Goal: Find specific page/section: Find specific page/section

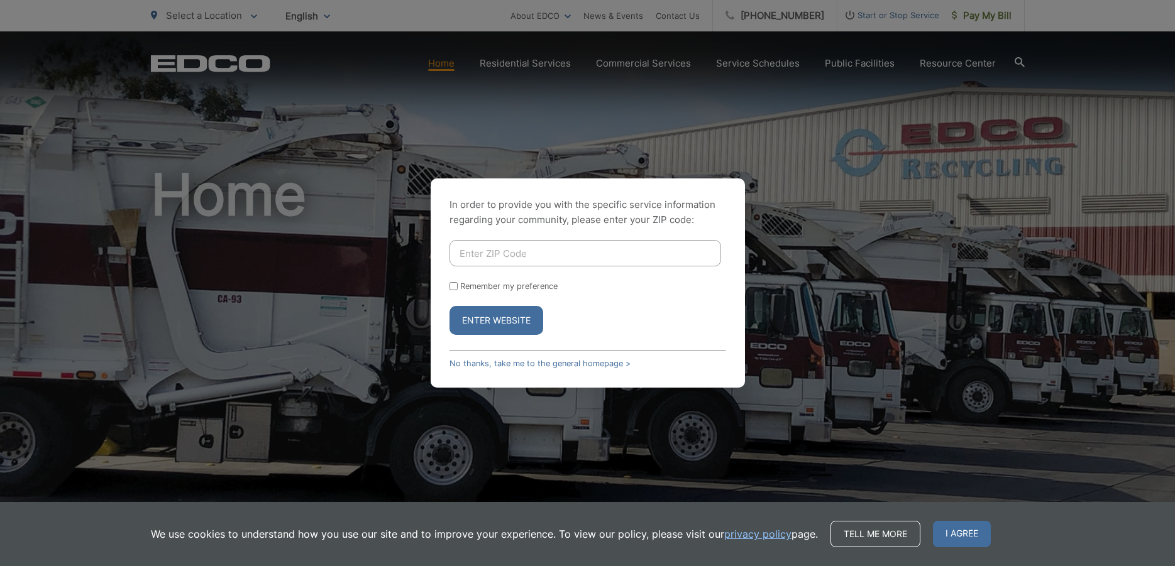
click at [505, 261] on input "Enter ZIP Code" at bounding box center [585, 253] width 272 height 26
type input "90755"
click at [449, 306] on button "Enter Website" at bounding box center [496, 320] width 94 height 29
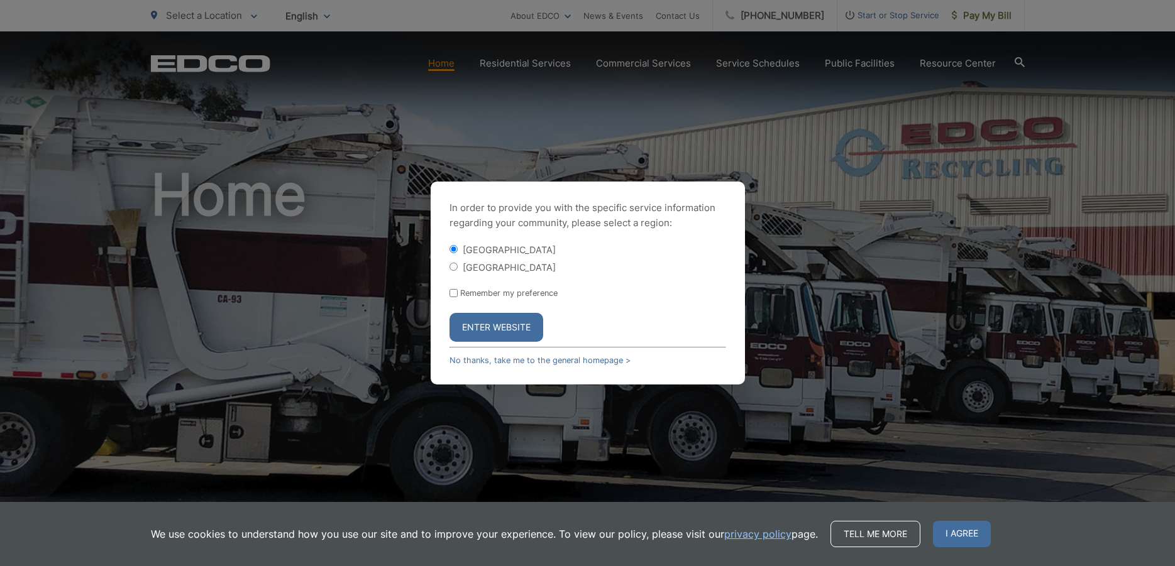
click at [452, 268] on input "[GEOGRAPHIC_DATA]" at bounding box center [453, 267] width 8 height 8
radio input "true"
click at [490, 328] on button "Enter Website" at bounding box center [496, 327] width 94 height 29
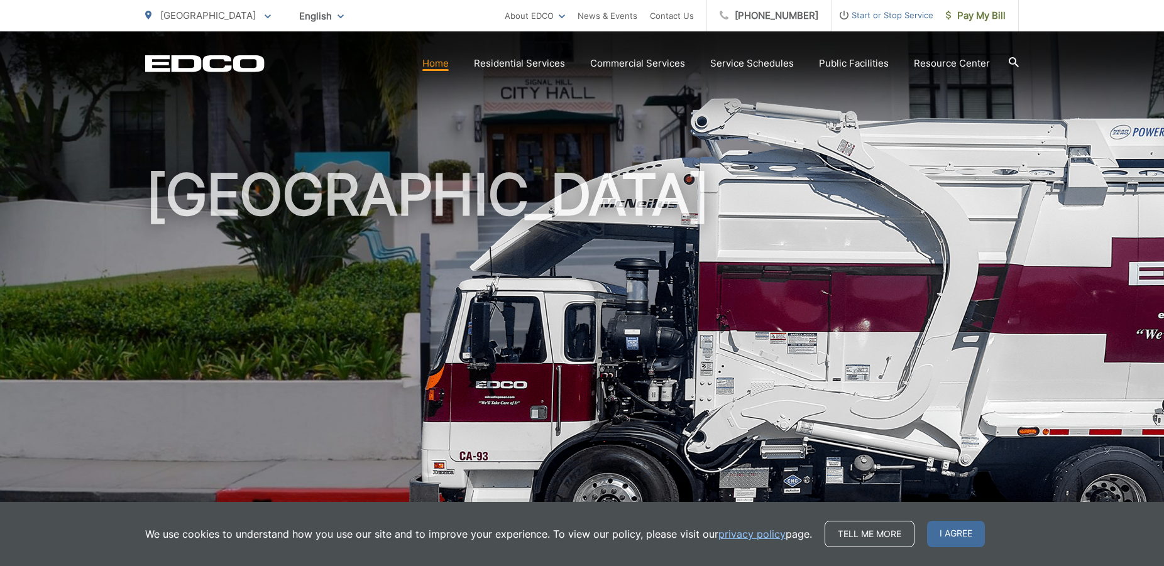
click at [515, 244] on h1 "[GEOGRAPHIC_DATA]" at bounding box center [582, 362] width 874 height 398
